Goal: Information Seeking & Learning: Compare options

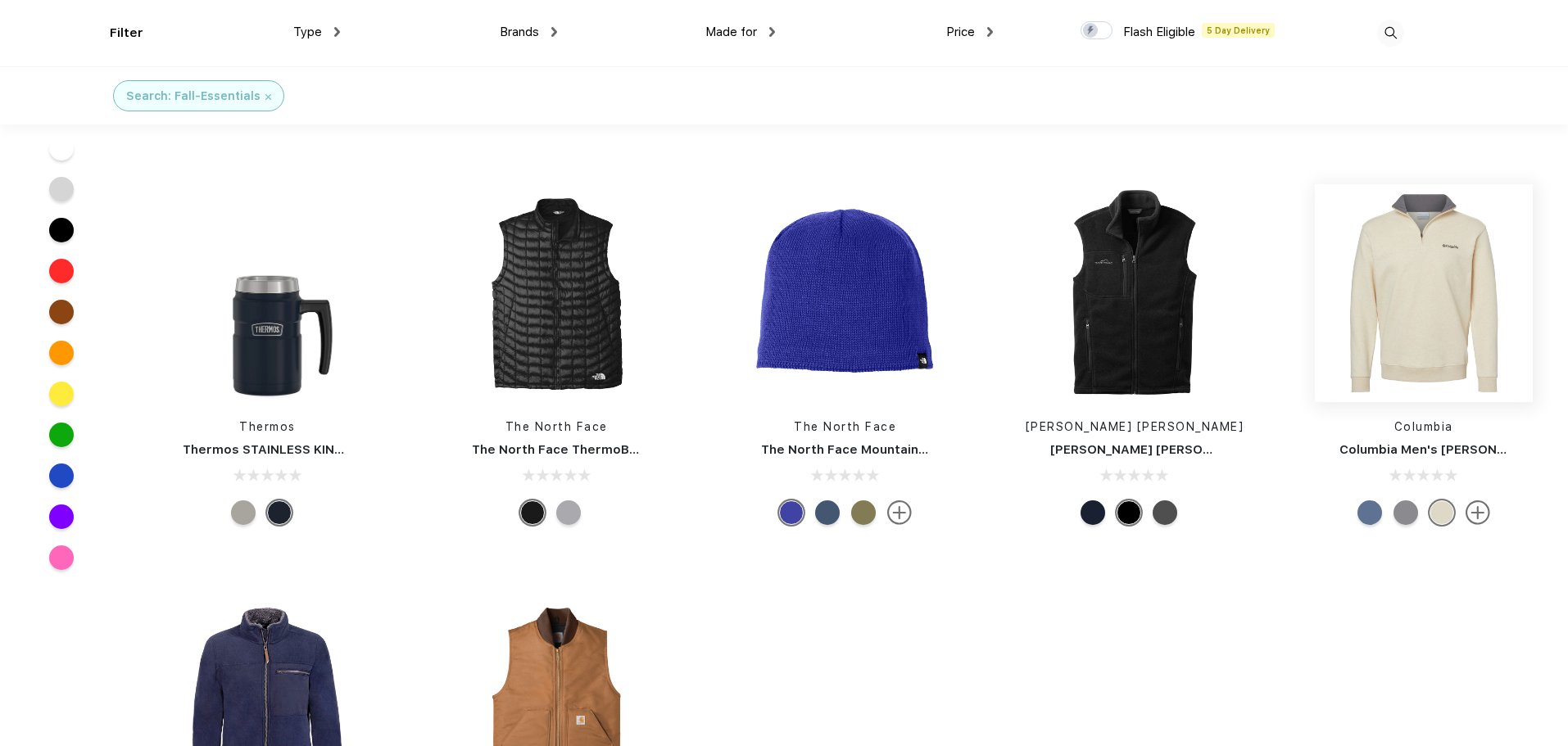
scroll to position [328, 0]
click at [1392, 331] on img at bounding box center [1424, 292] width 218 height 218
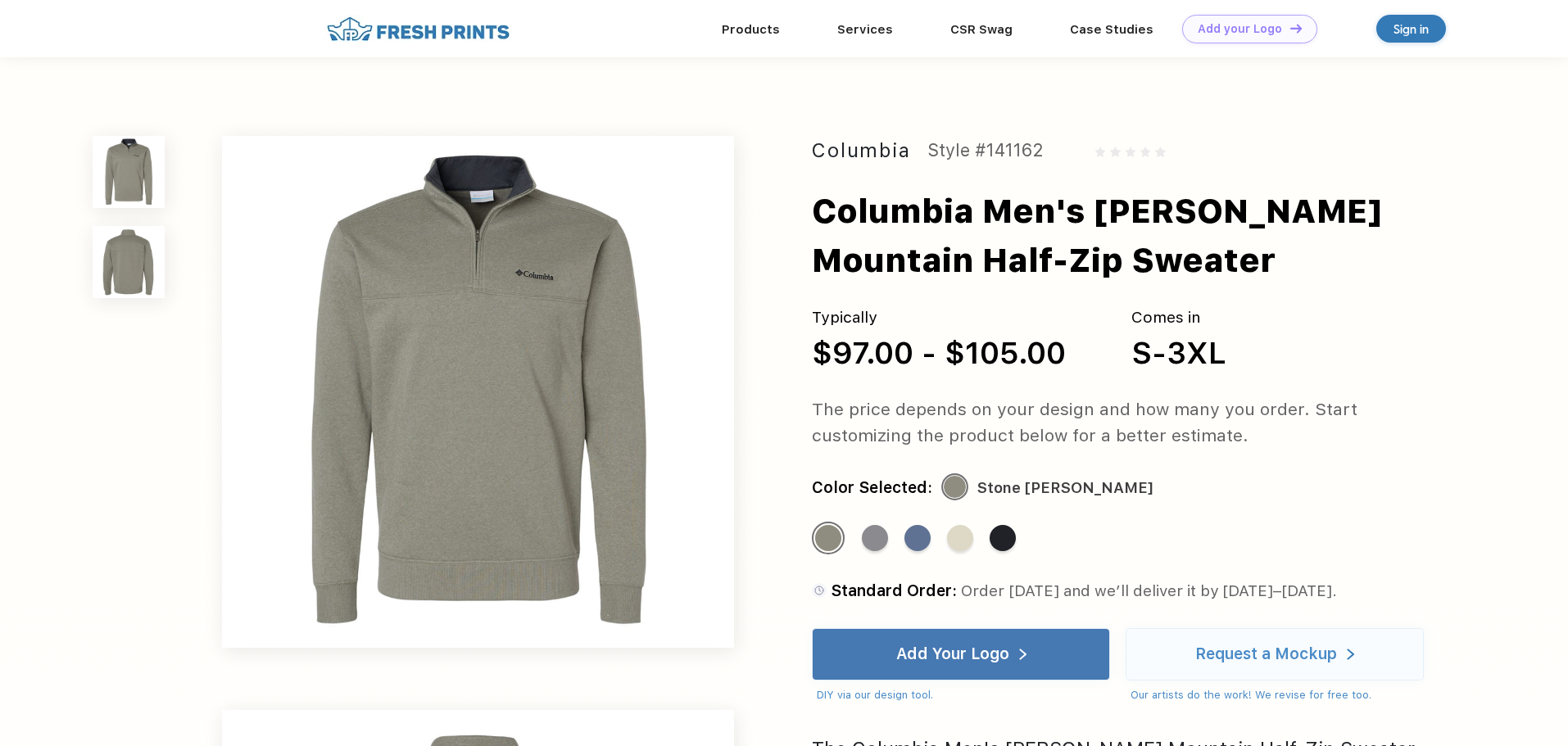
click at [462, 40] on img at bounding box center [418, 29] width 193 height 29
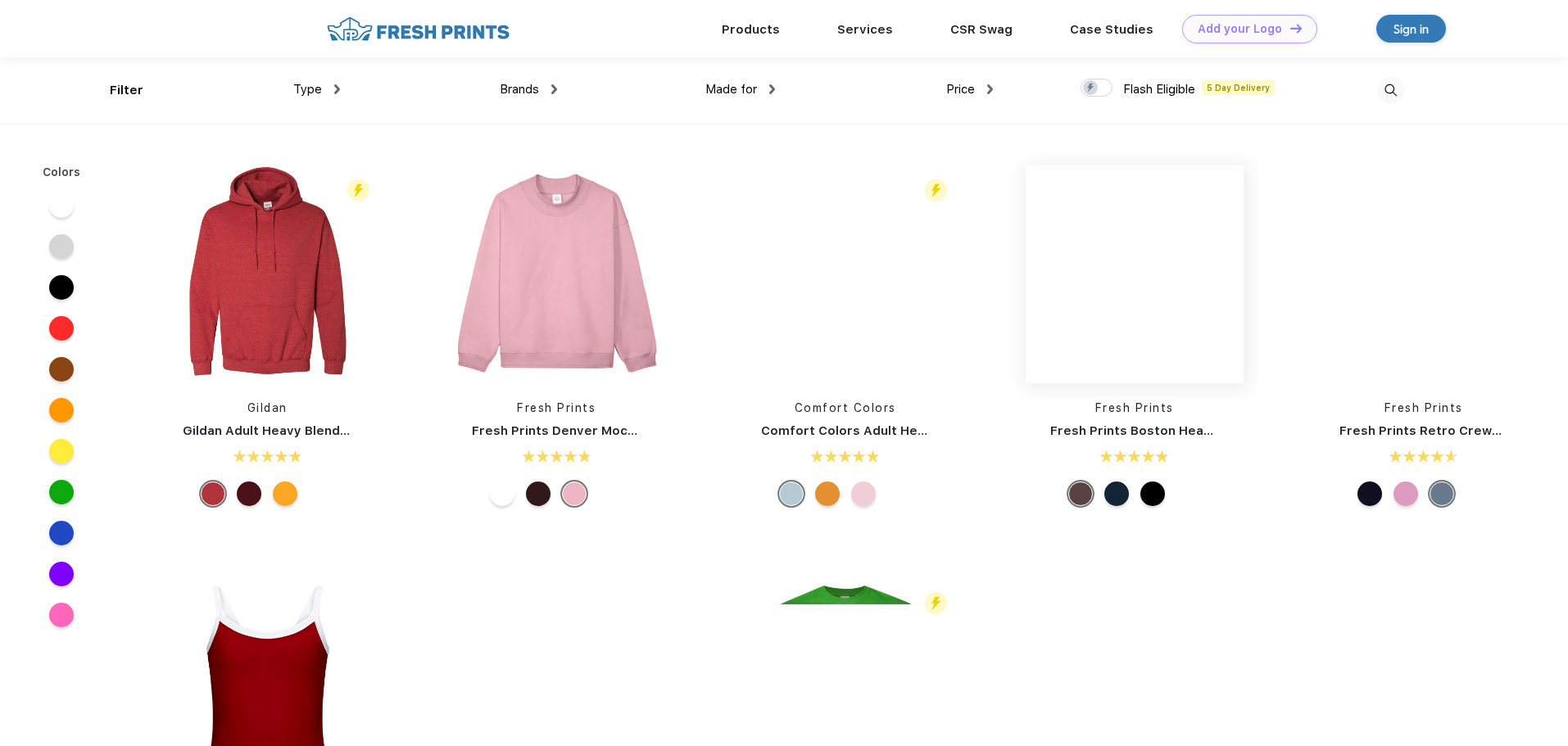
scroll to position [1, 0]
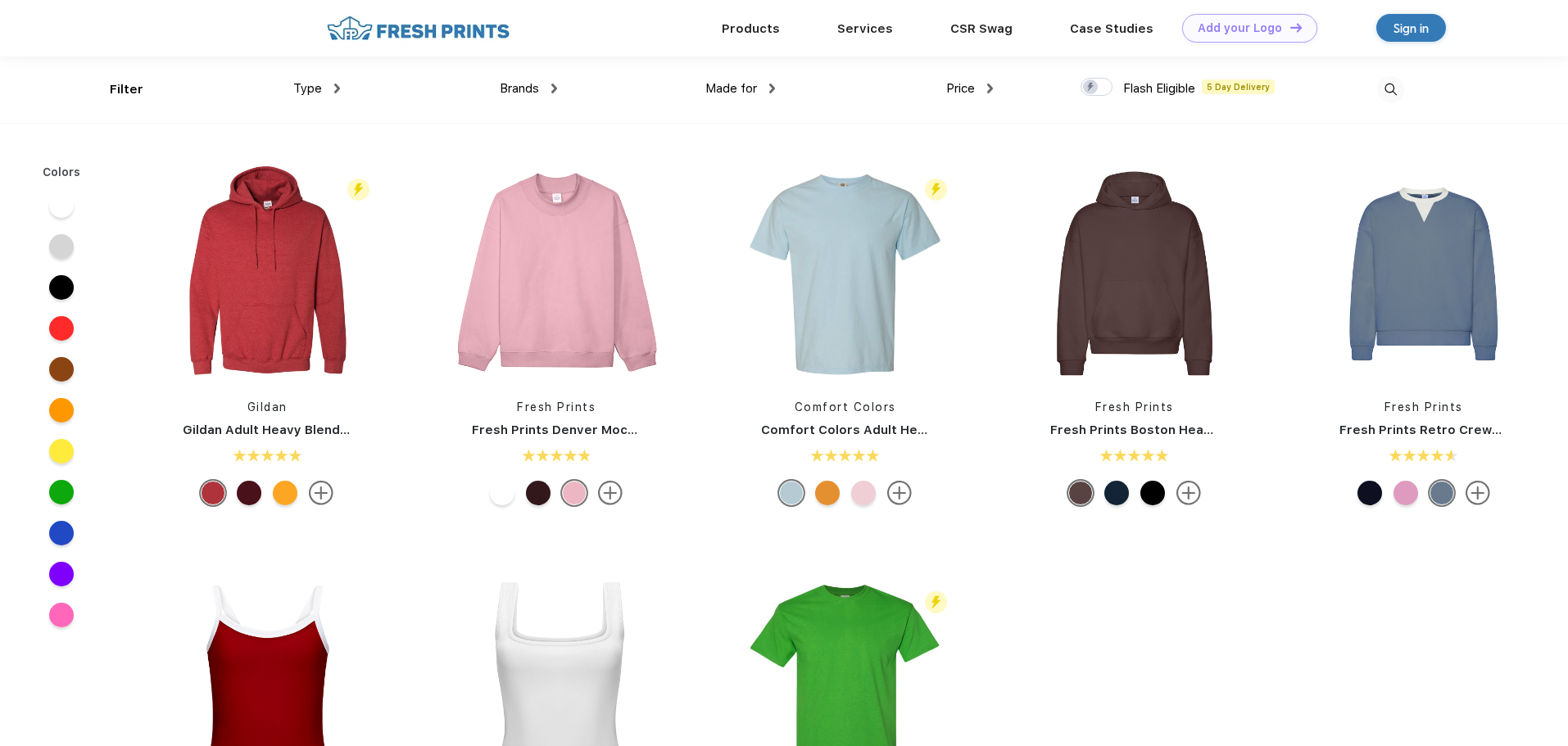
click at [536, 88] on span "Brands" at bounding box center [519, 88] width 39 height 15
click at [541, 85] on div "Brands" at bounding box center [528, 89] width 57 height 19
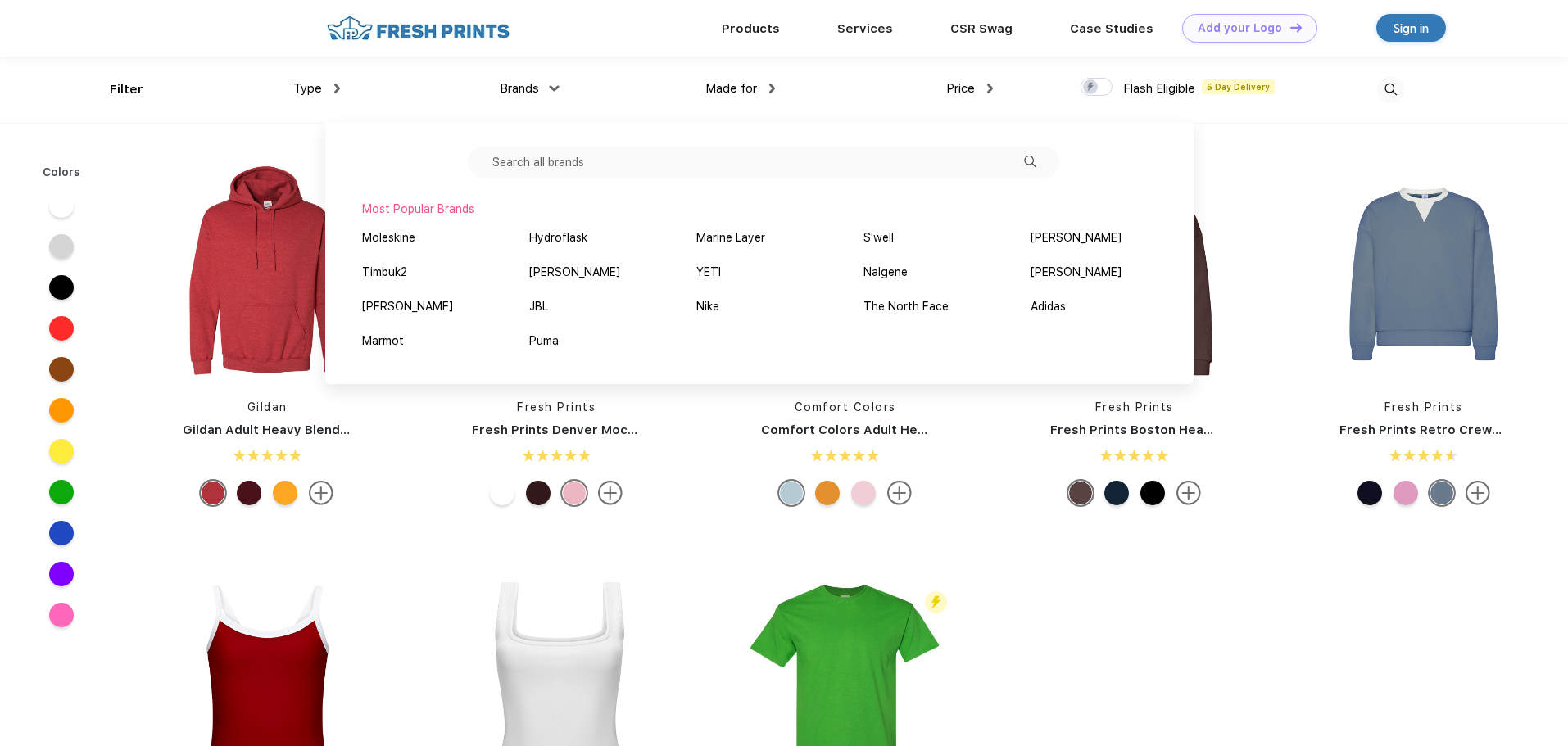
click at [572, 165] on input "text" at bounding box center [764, 162] width 592 height 31
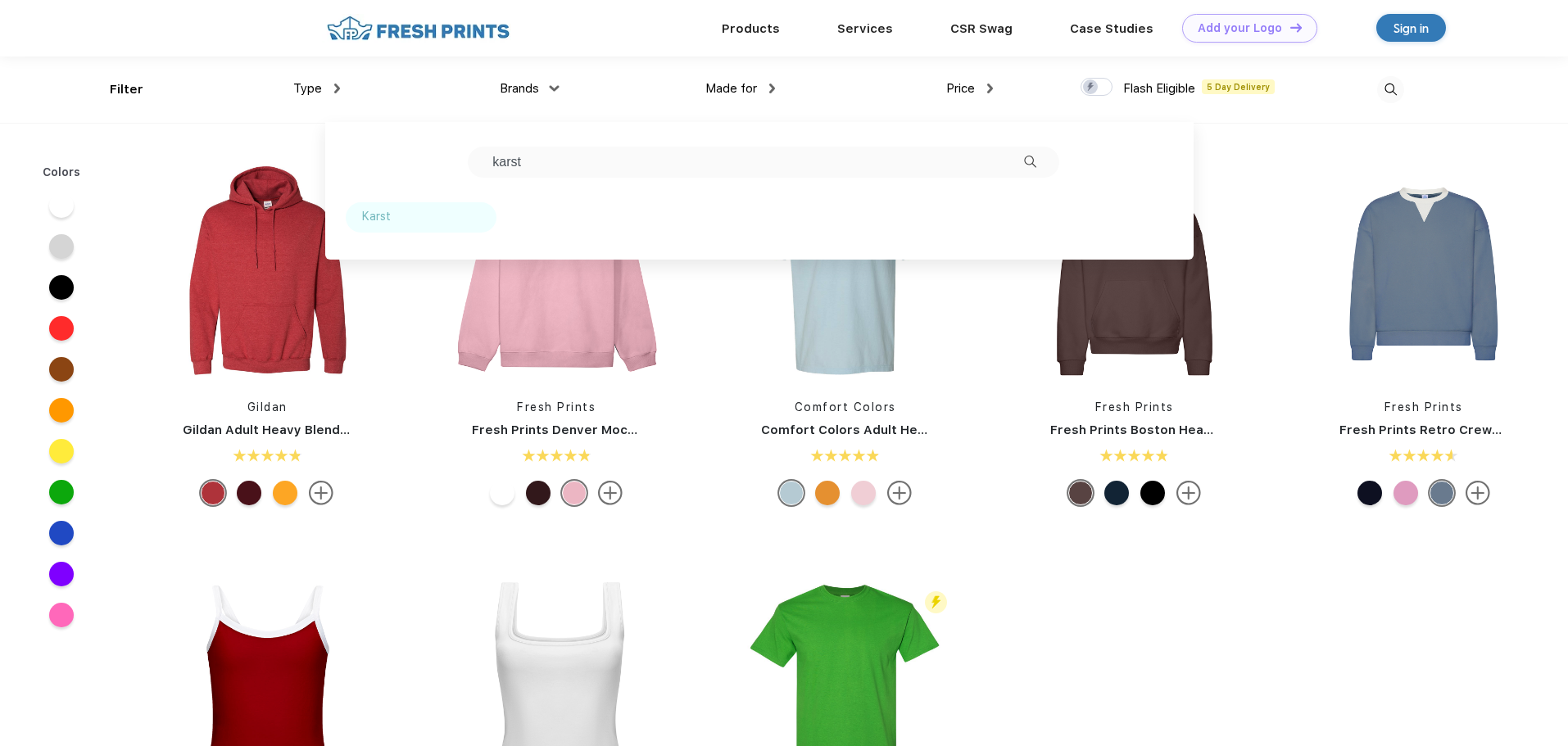
type input "karst"
click at [406, 208] on div "Karst" at bounding box center [421, 217] width 151 height 30
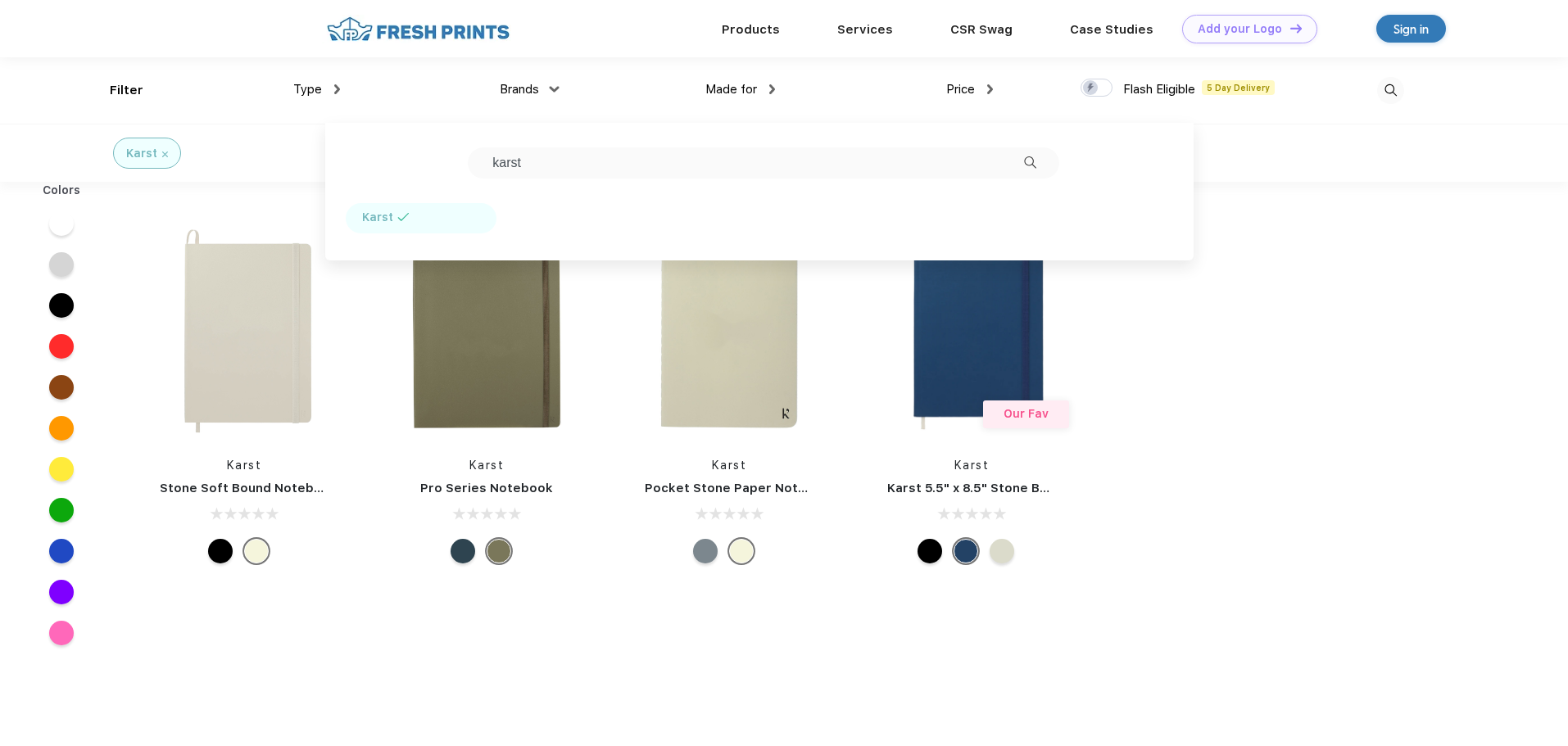
click at [633, 684] on div "Karst Stone Soft Bound Notebook Karst Pro Series Notebook Karst Pocket Stone Pa…" at bounding box center [657, 563] width 1068 height 746
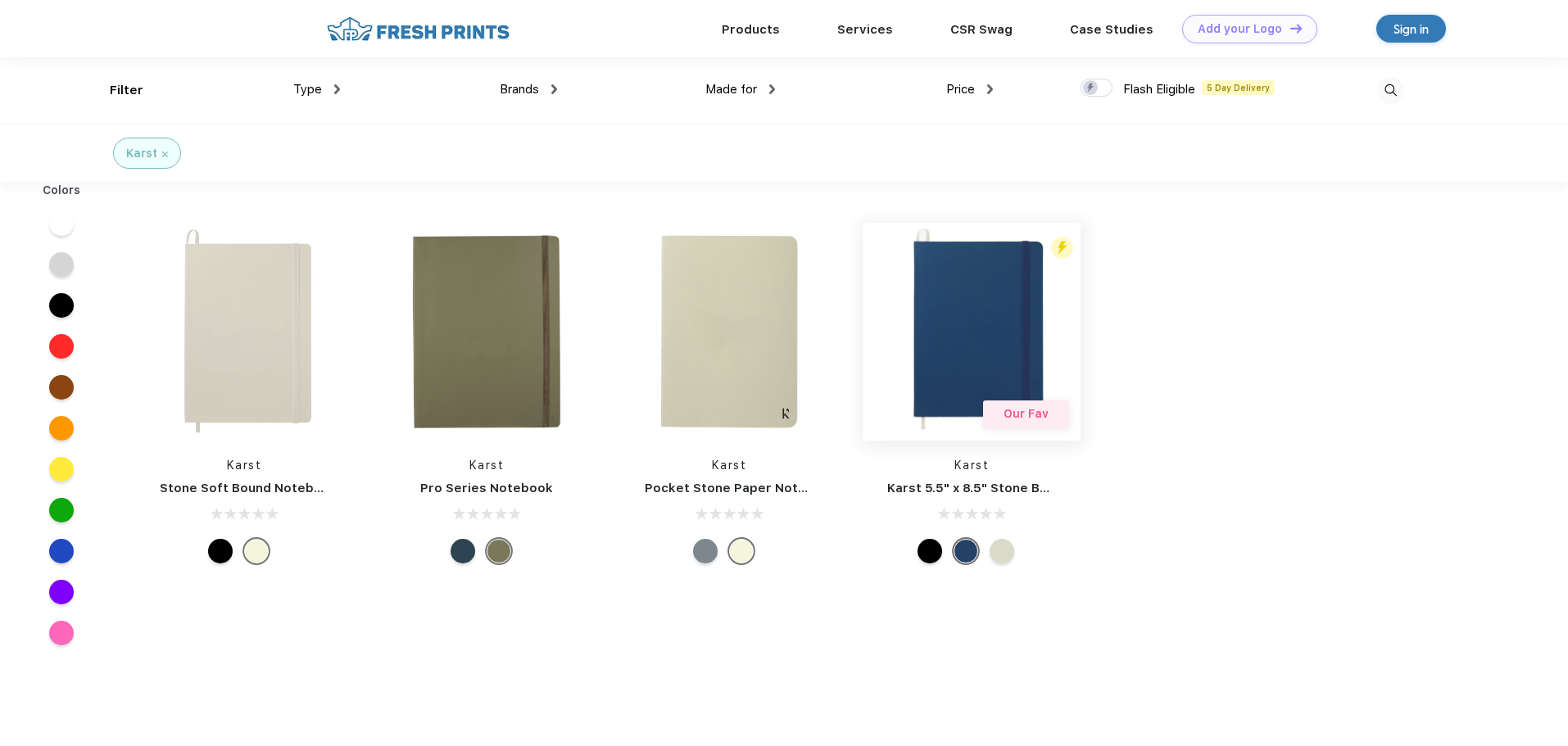
click at [970, 342] on img at bounding box center [971, 331] width 218 height 218
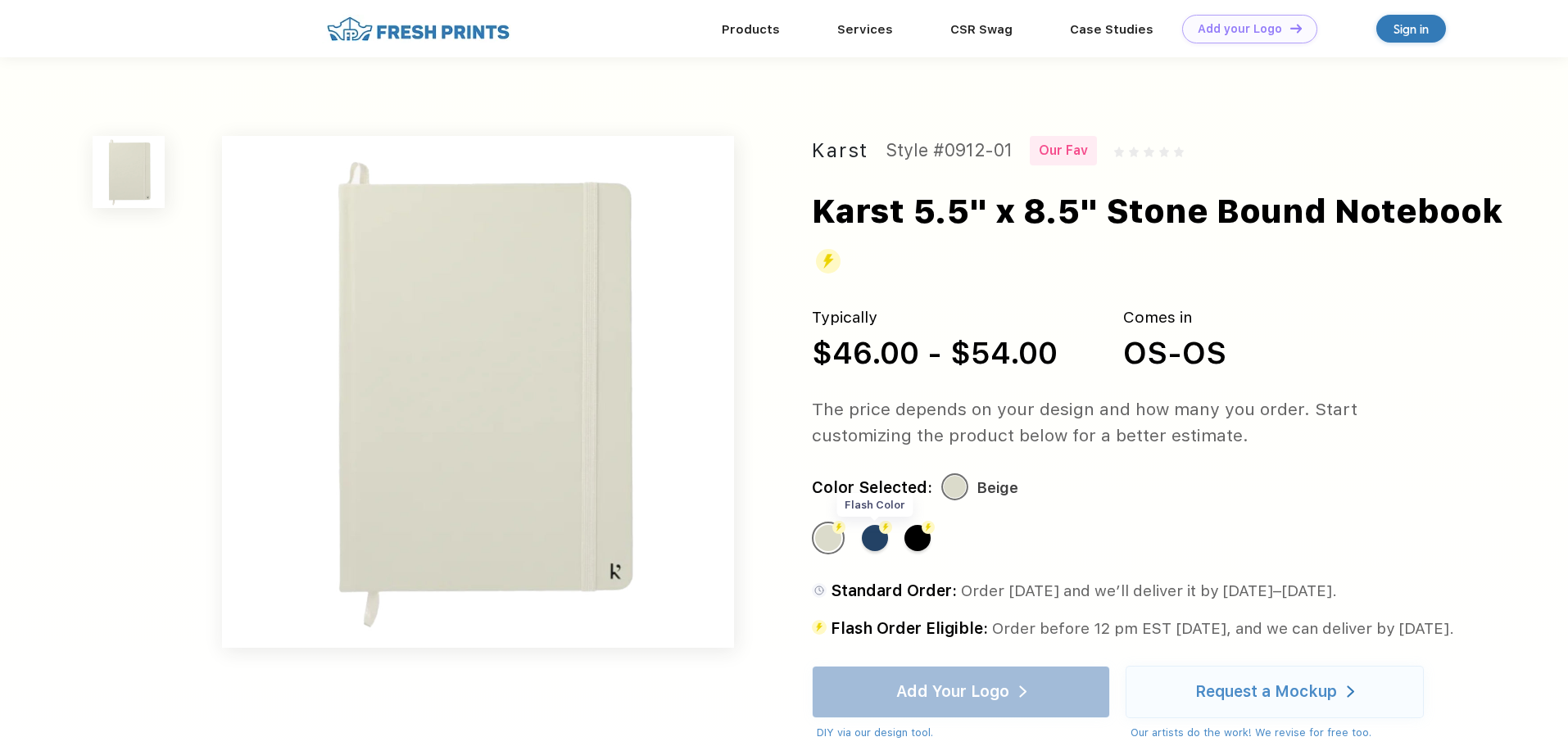
click at [888, 533] on img at bounding box center [885, 527] width 13 height 13
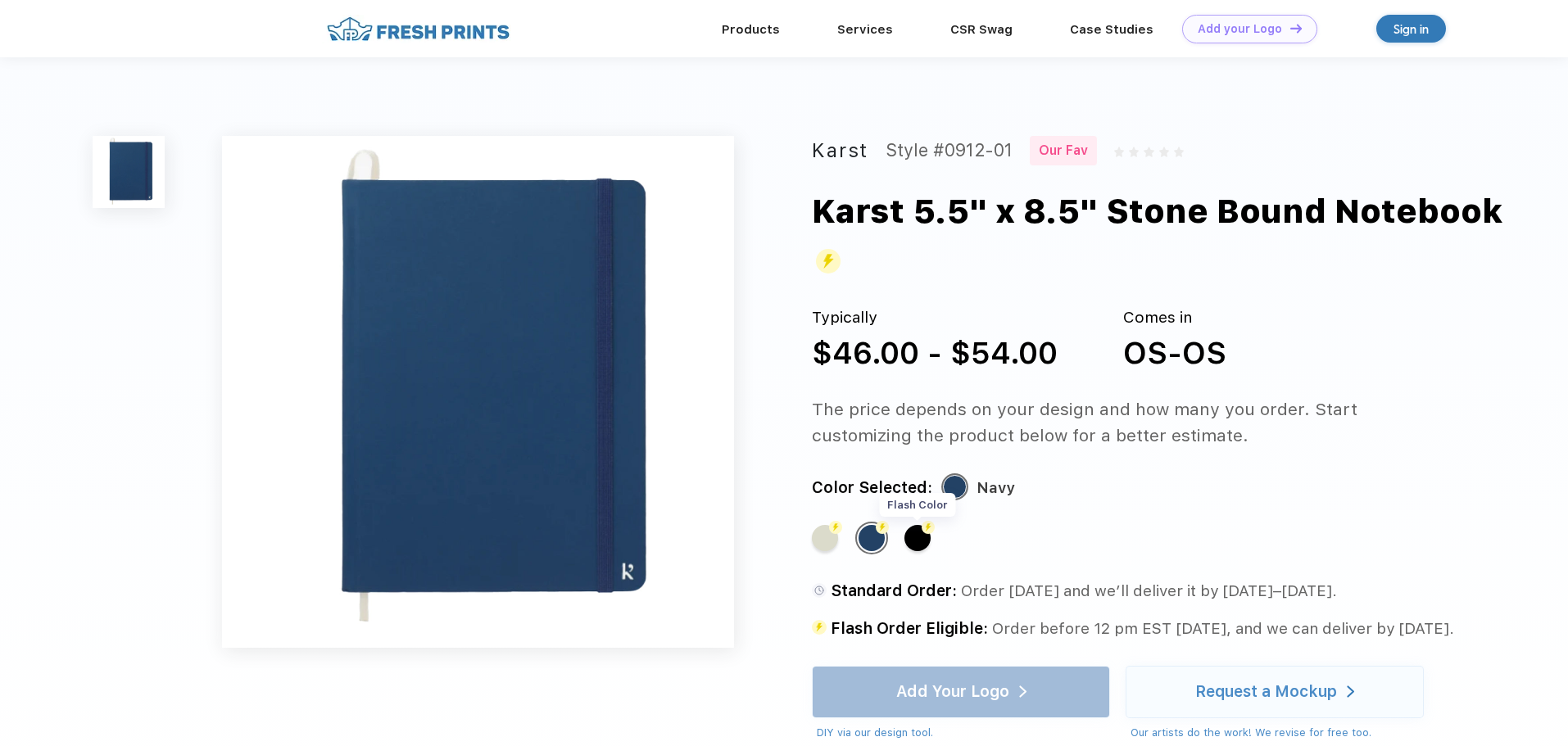
click at [920, 535] on div "Flash Color" at bounding box center [917, 538] width 26 height 26
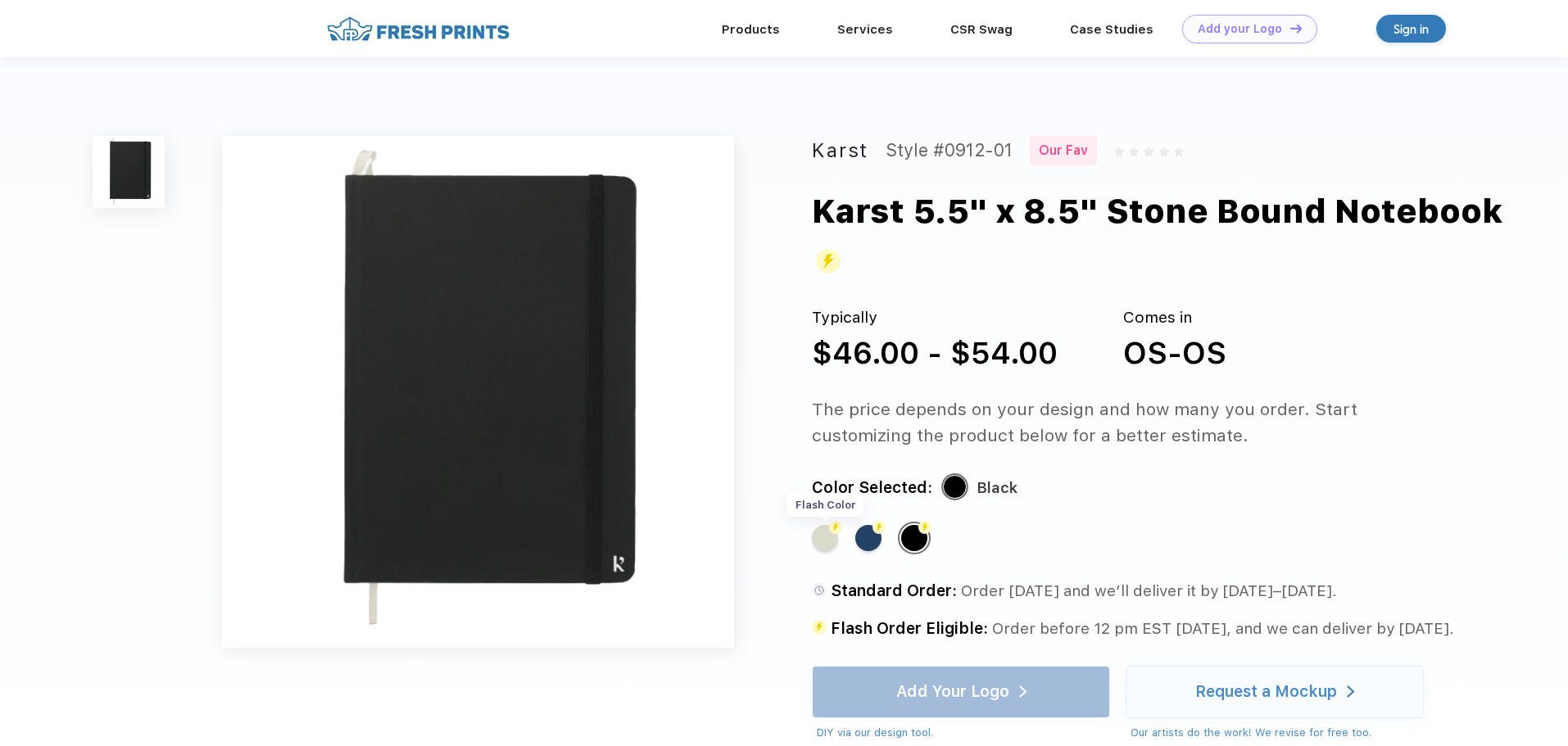
click at [836, 538] on div "Flash Color" at bounding box center [825, 538] width 26 height 26
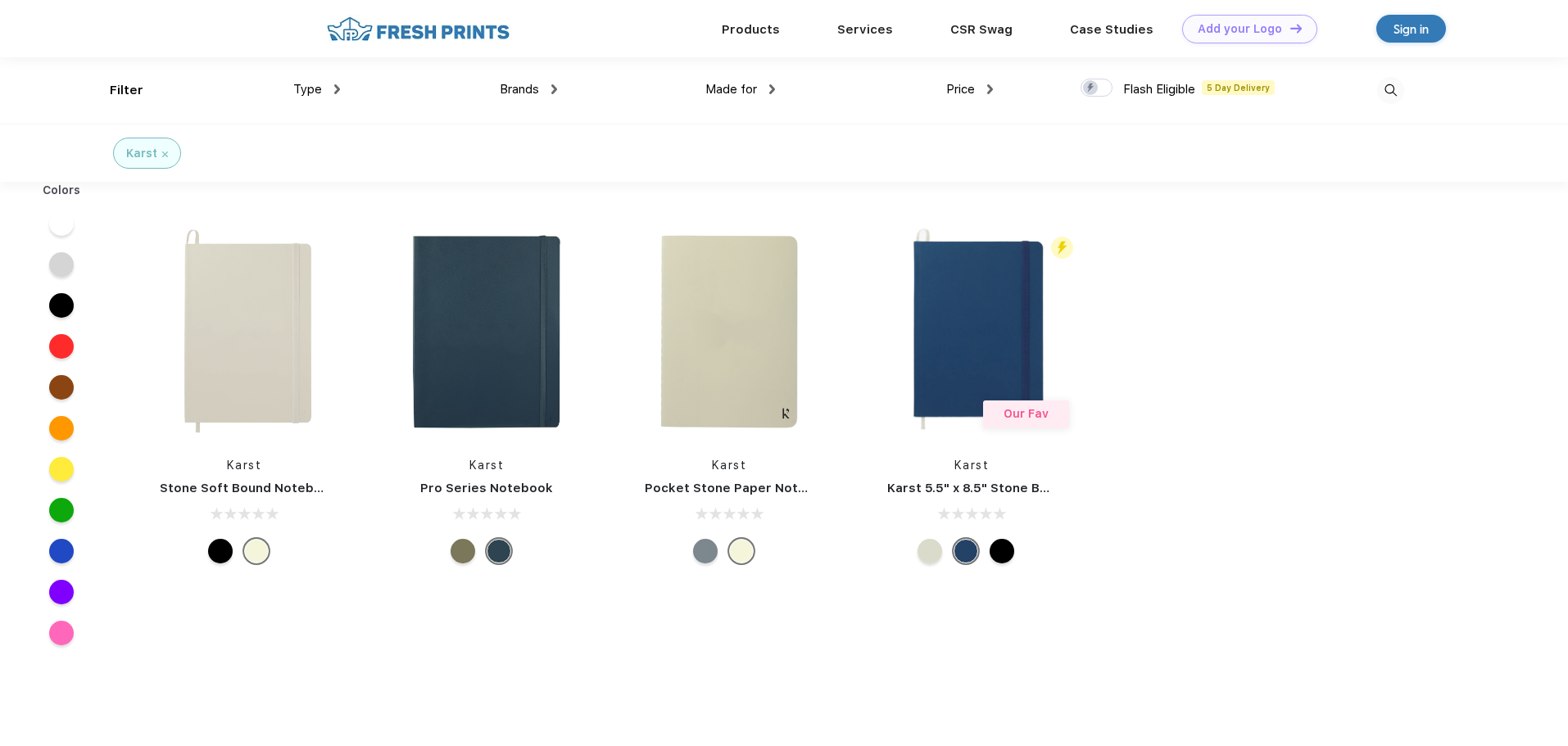
scroll to position [1, 0]
